Goal: Find specific page/section: Find specific page/section

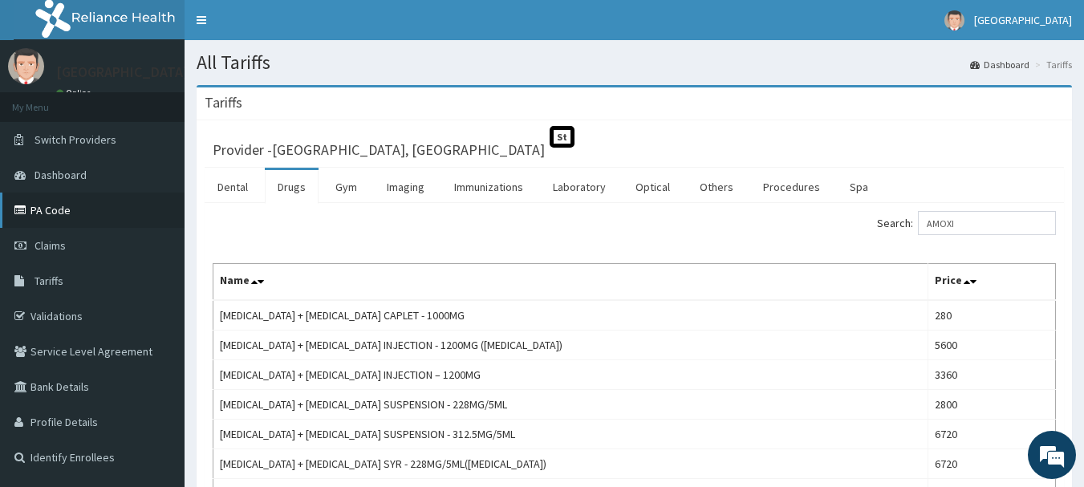
click at [65, 209] on link "PA Code" at bounding box center [92, 210] width 185 height 35
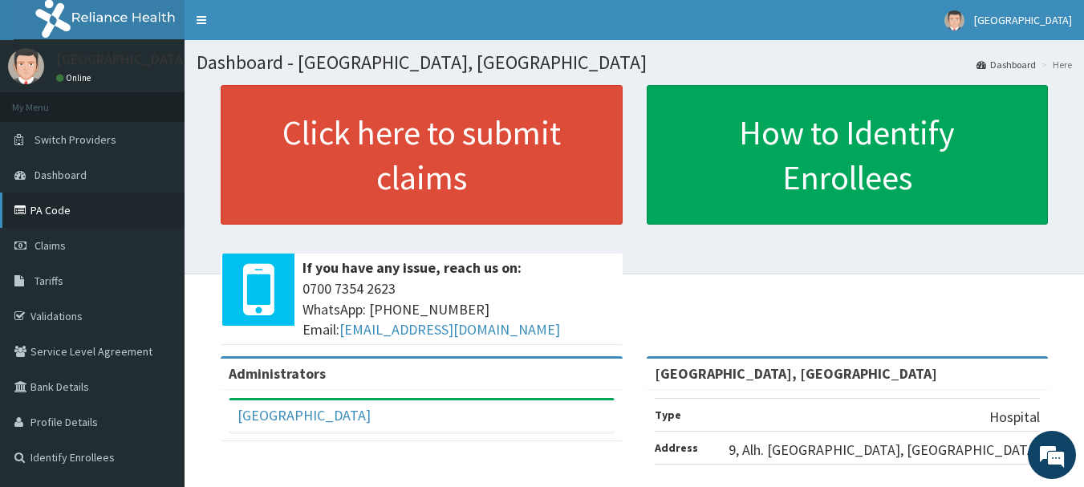
click at [64, 206] on link "PA Code" at bounding box center [92, 210] width 185 height 35
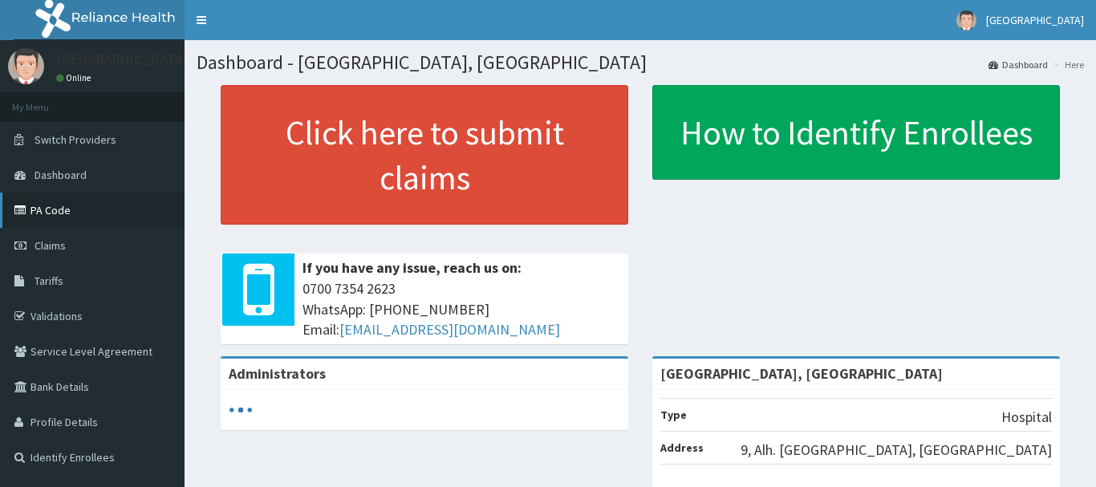
click at [51, 212] on link "PA Code" at bounding box center [92, 210] width 185 height 35
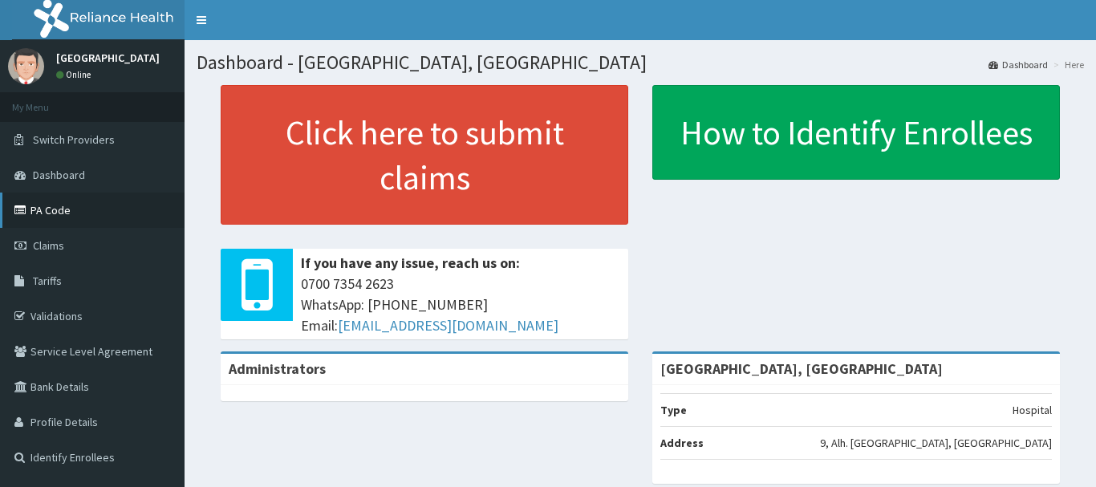
drag, startPoint x: 59, startPoint y: 212, endPoint x: 61, endPoint y: 220, distance: 8.4
click at [59, 213] on link "PA Code" at bounding box center [92, 210] width 185 height 35
